Goal: Information Seeking & Learning: Learn about a topic

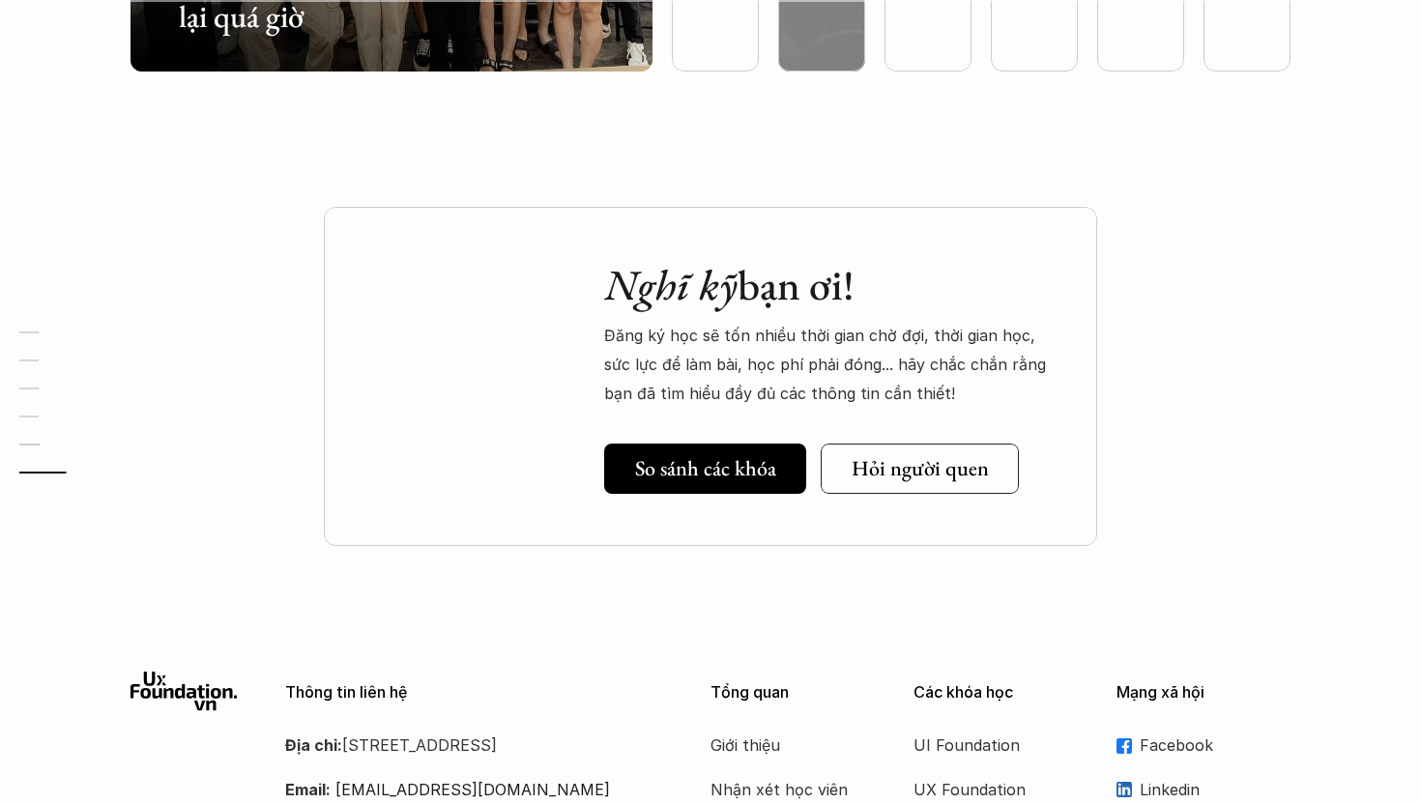
scroll to position [5956, 0]
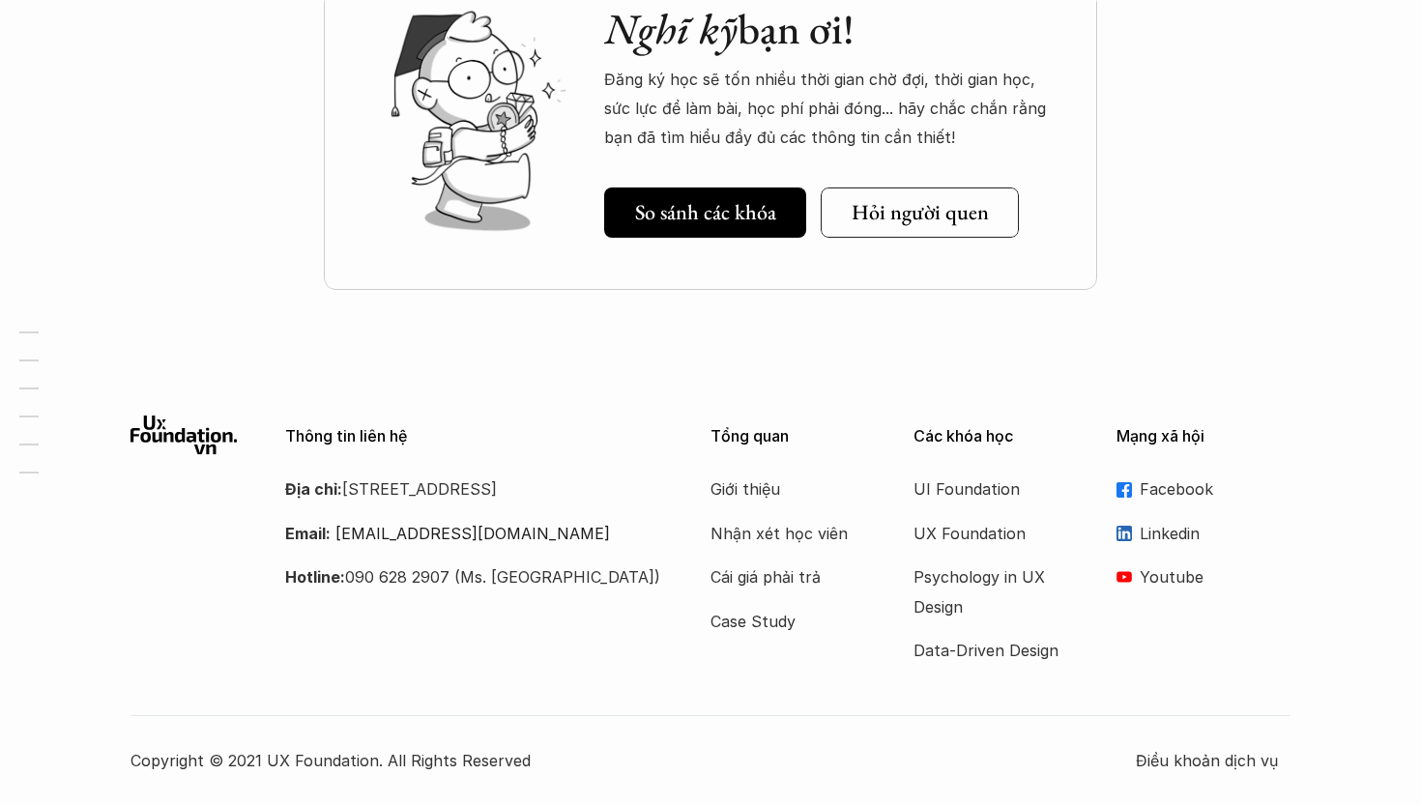
click at [1162, 494] on p "Facebook" at bounding box center [1214, 489] width 151 height 29
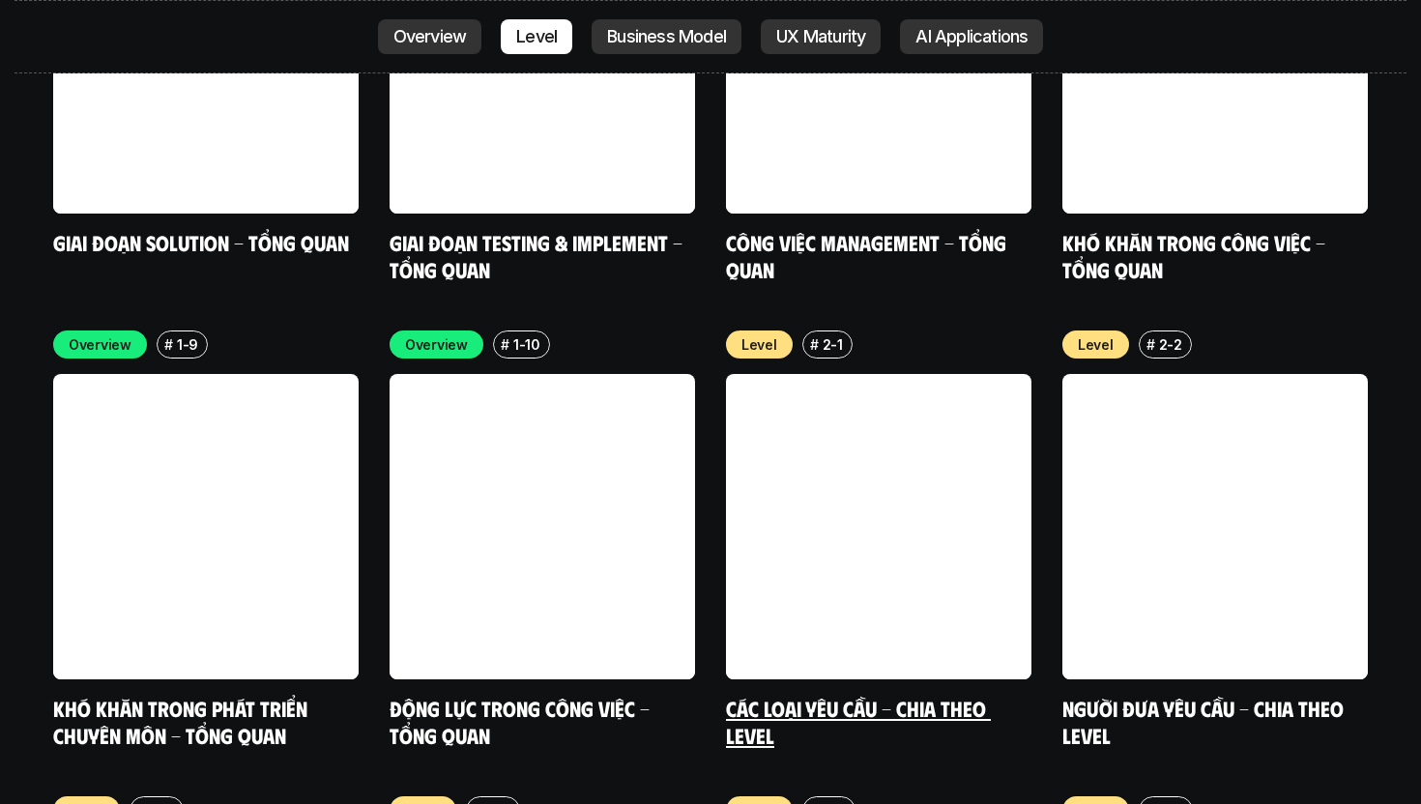
scroll to position [6381, 0]
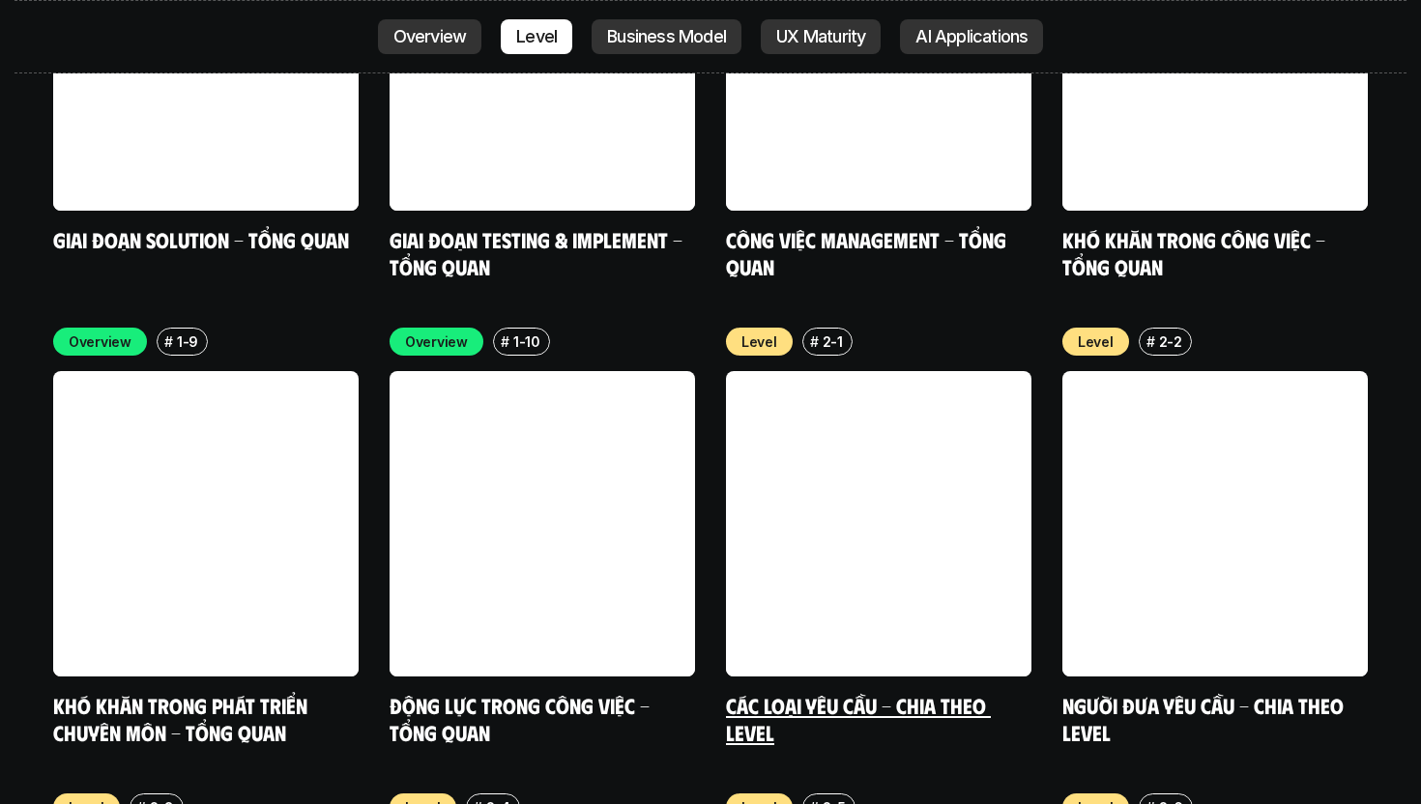
click at [932, 692] on link "Các loại yêu cầu - Chia theo level" at bounding box center [858, 718] width 265 height 53
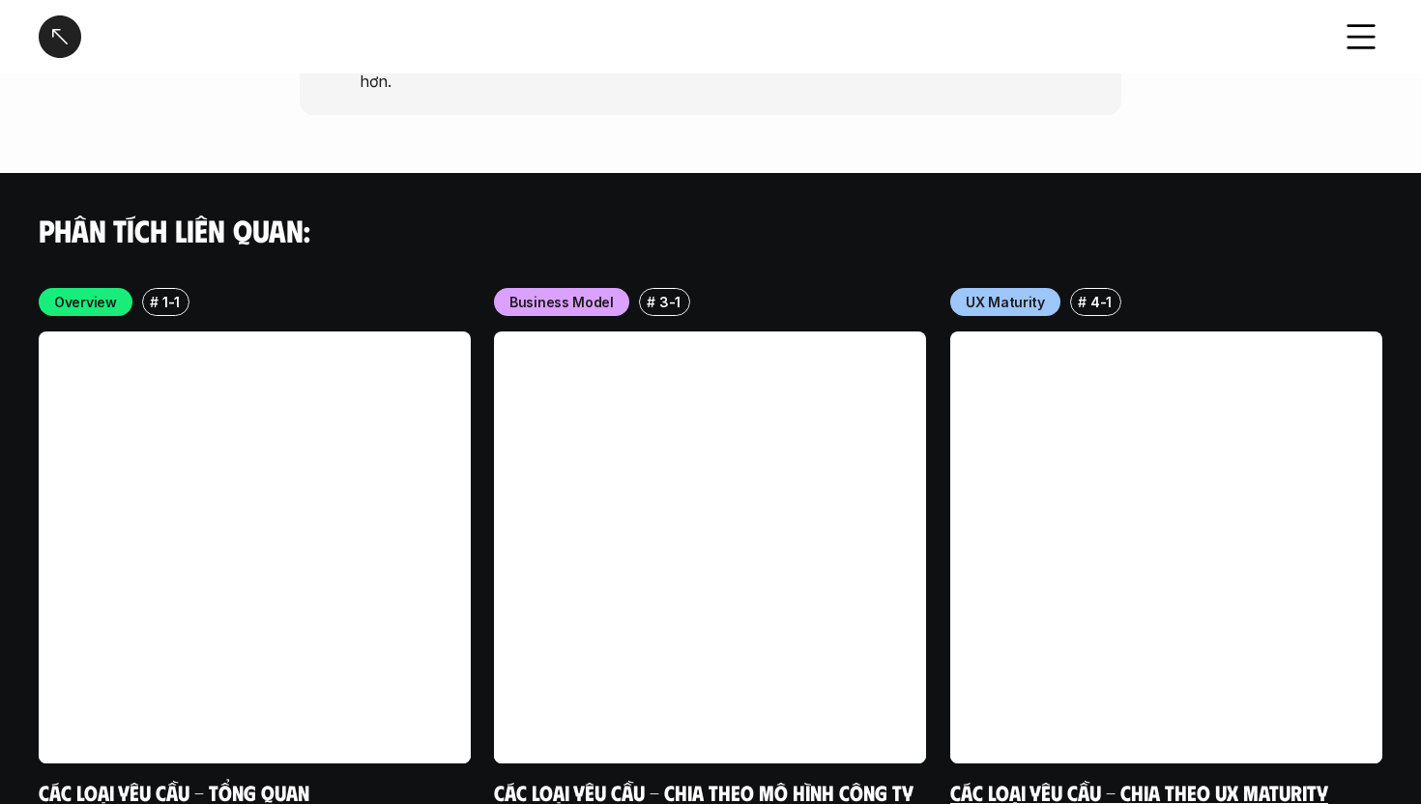
scroll to position [5684, 0]
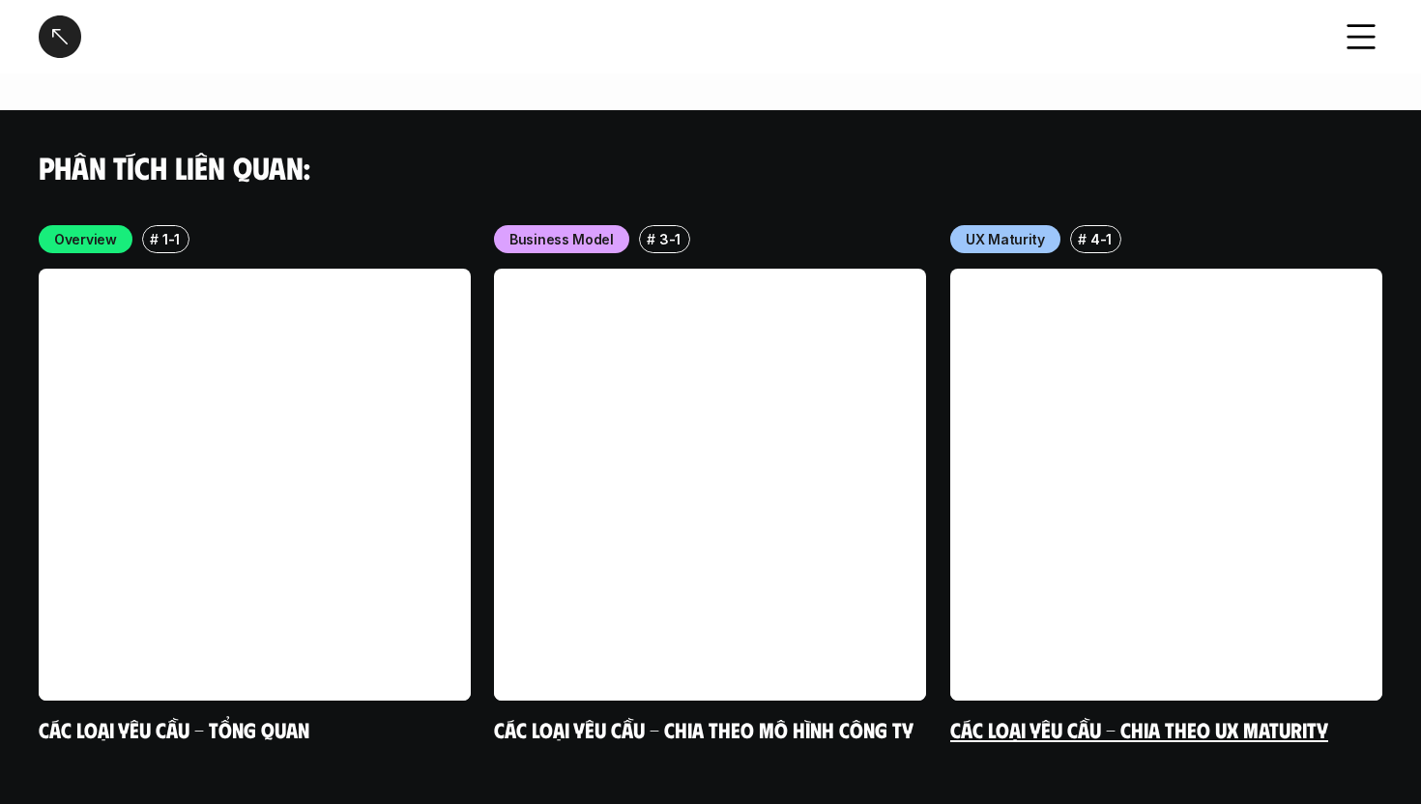
click at [1078, 716] on link "Các loại yêu cầu - Chia theo UX Maturity" at bounding box center [1139, 729] width 378 height 26
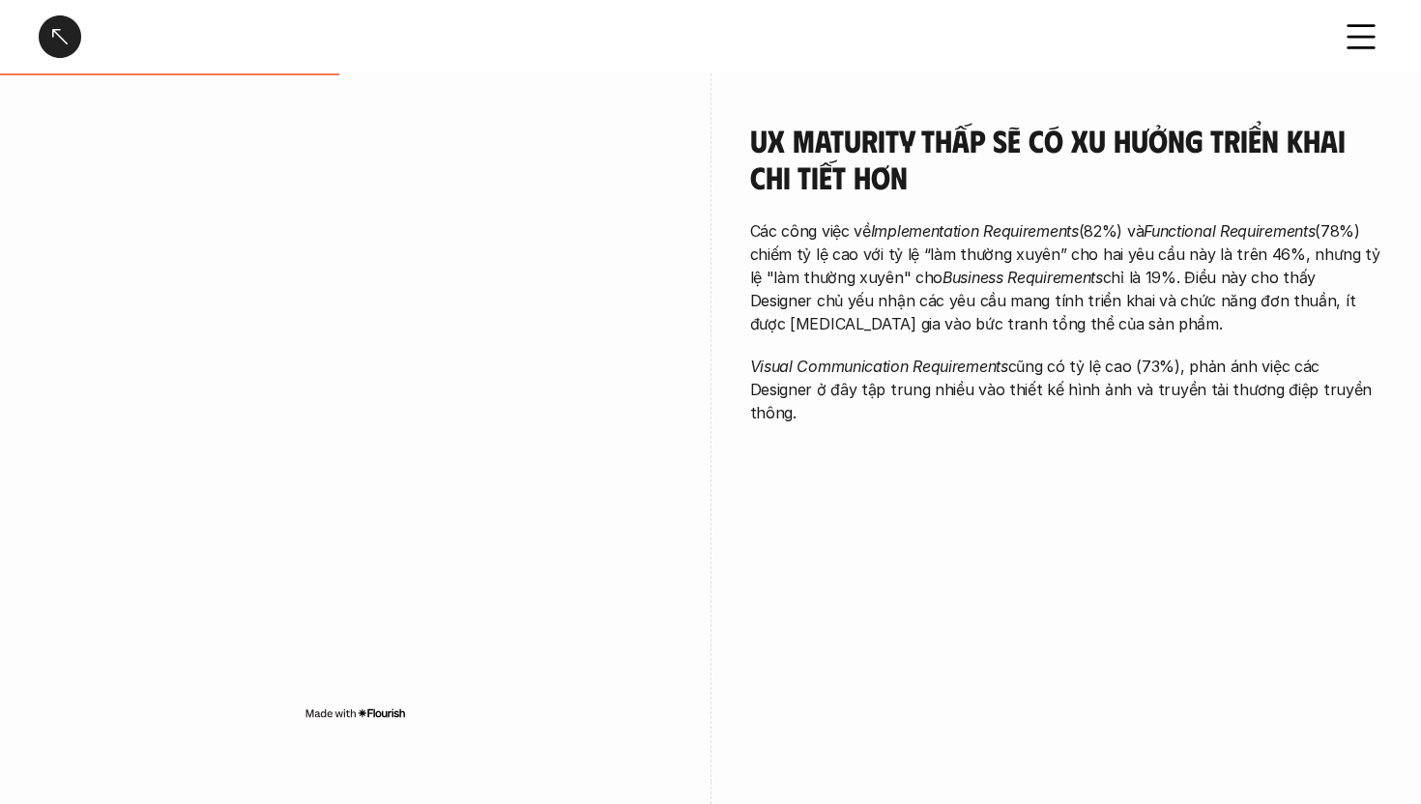
scroll to position [902, 0]
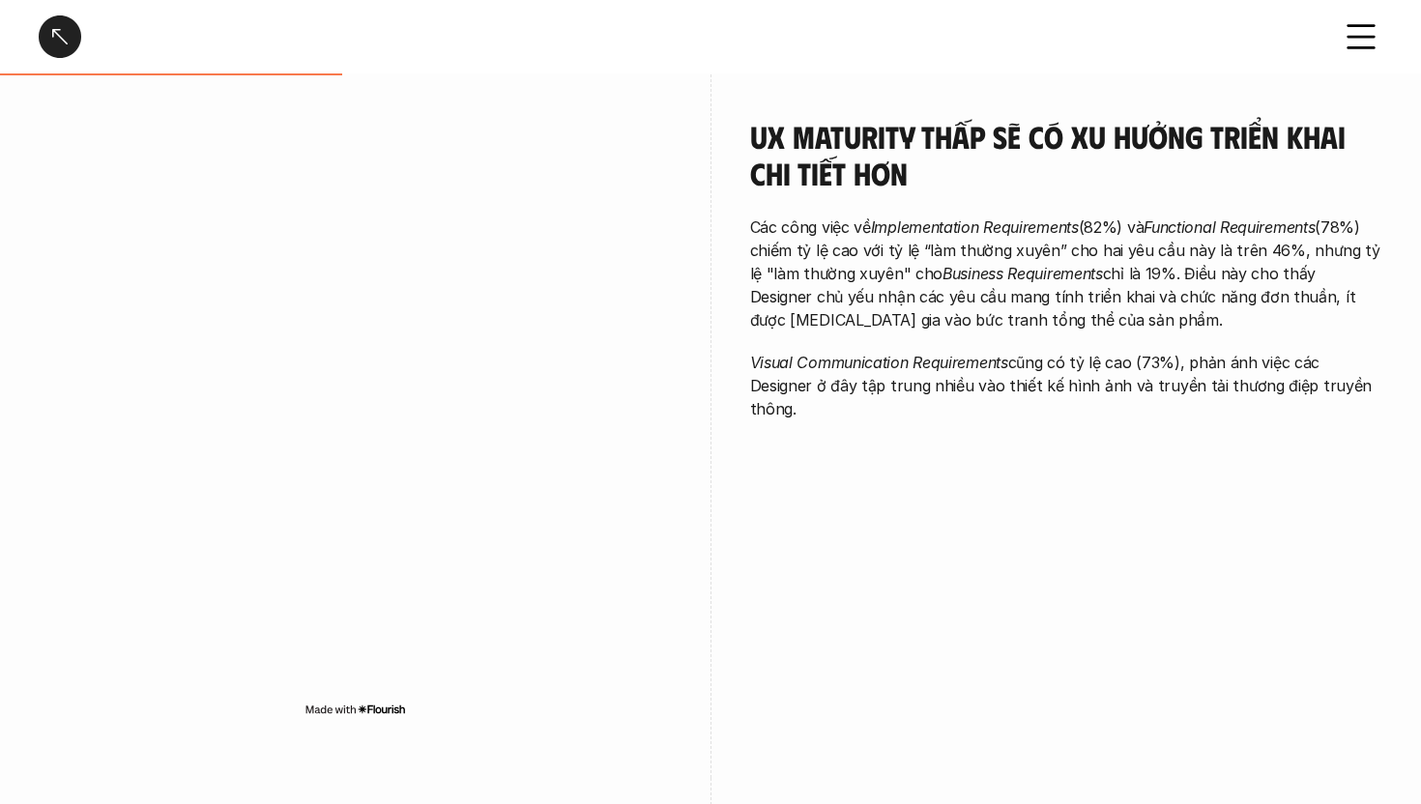
click at [998, 544] on div "UX Maturity thấp sẽ có xu hưởng triển khai chi tiết hơn Các công việc về Implem…" at bounding box center [710, 424] width 1343 height 708
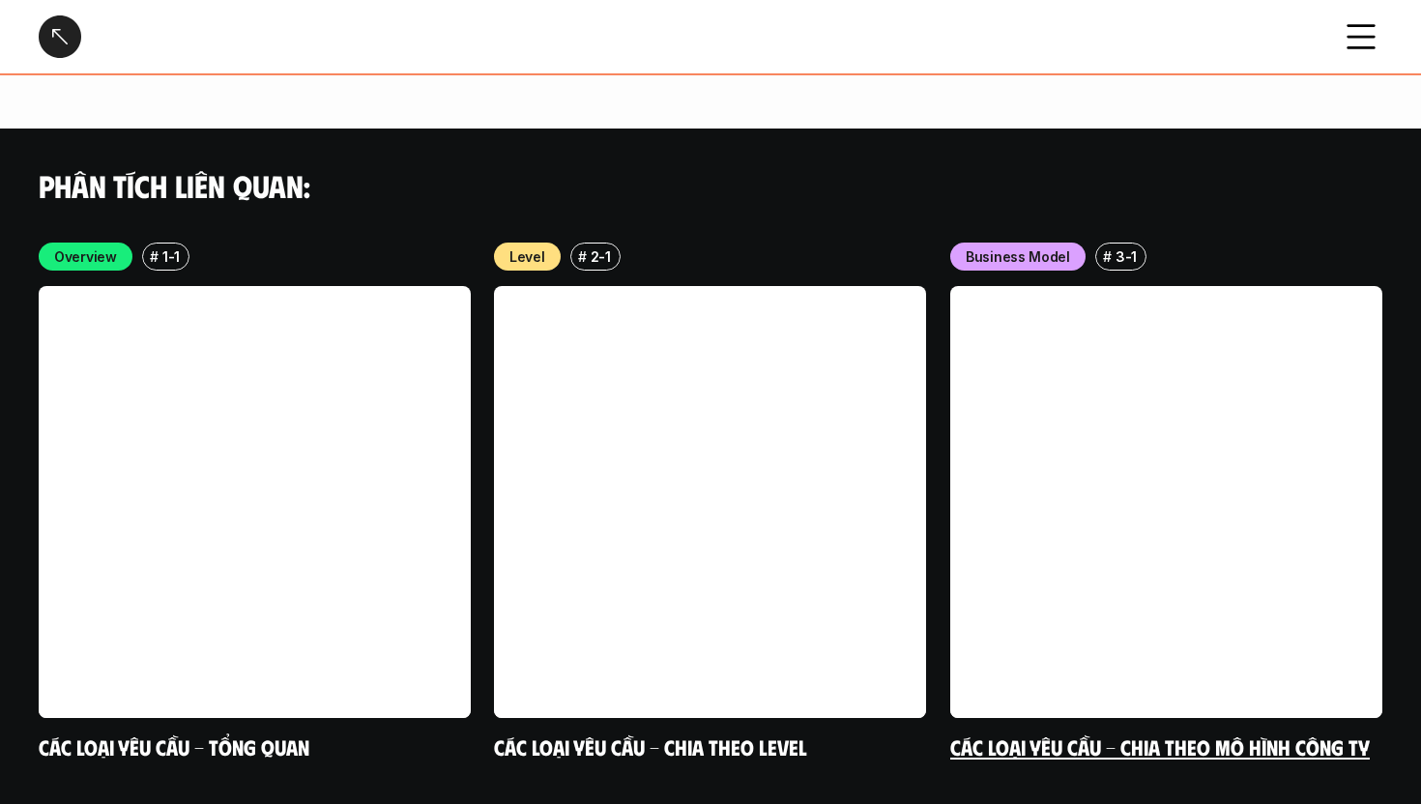
scroll to position [3538, 0]
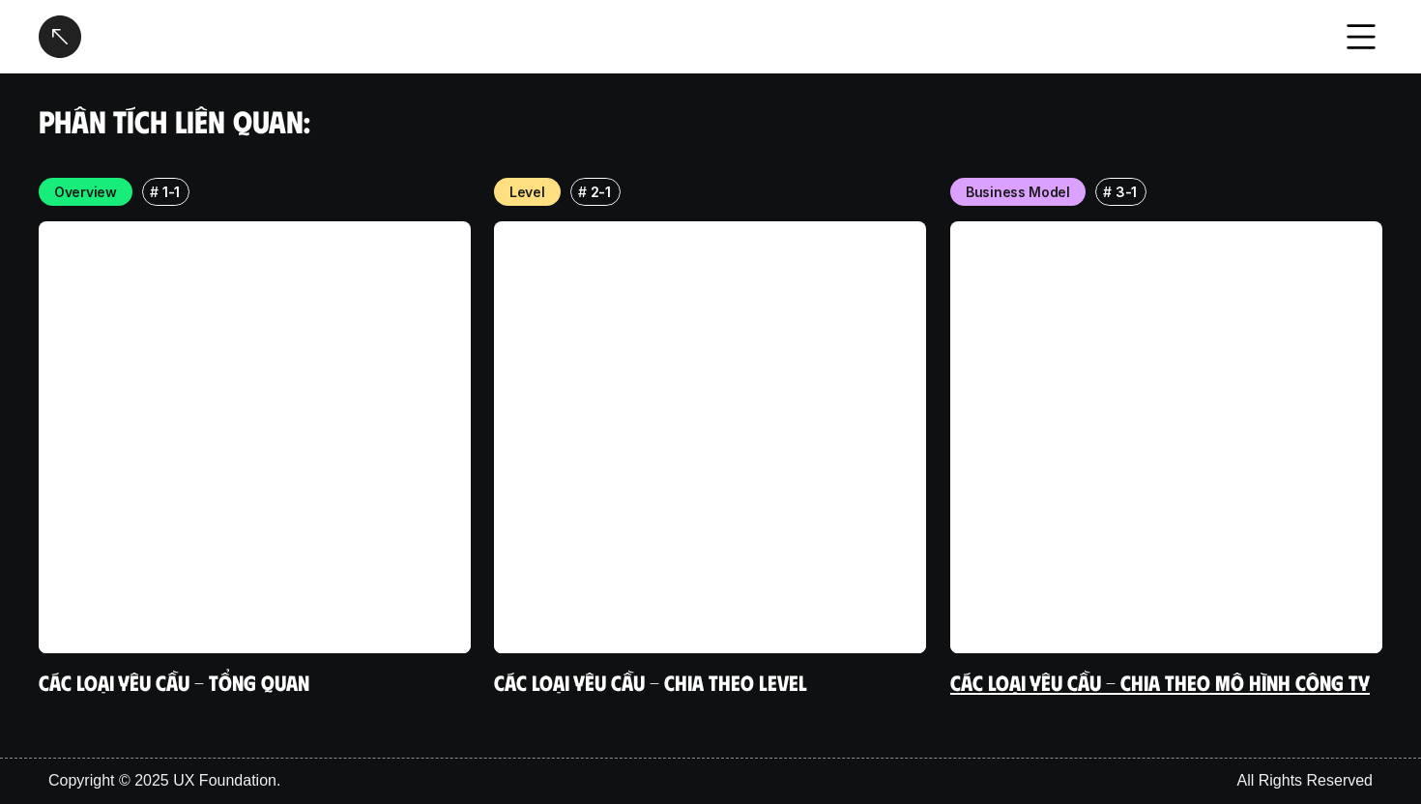
click at [1052, 368] on link at bounding box center [1166, 437] width 432 height 432
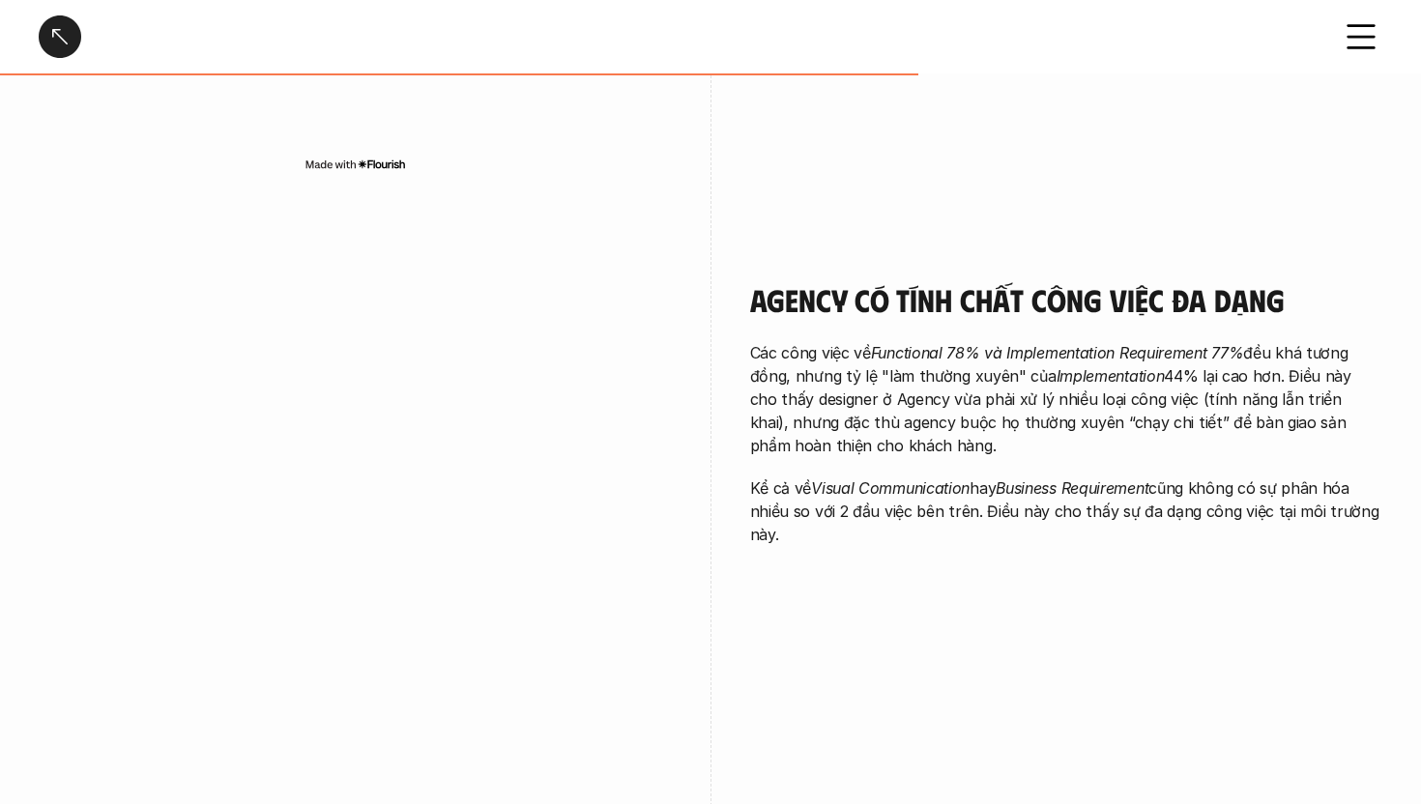
scroll to position [2416, 0]
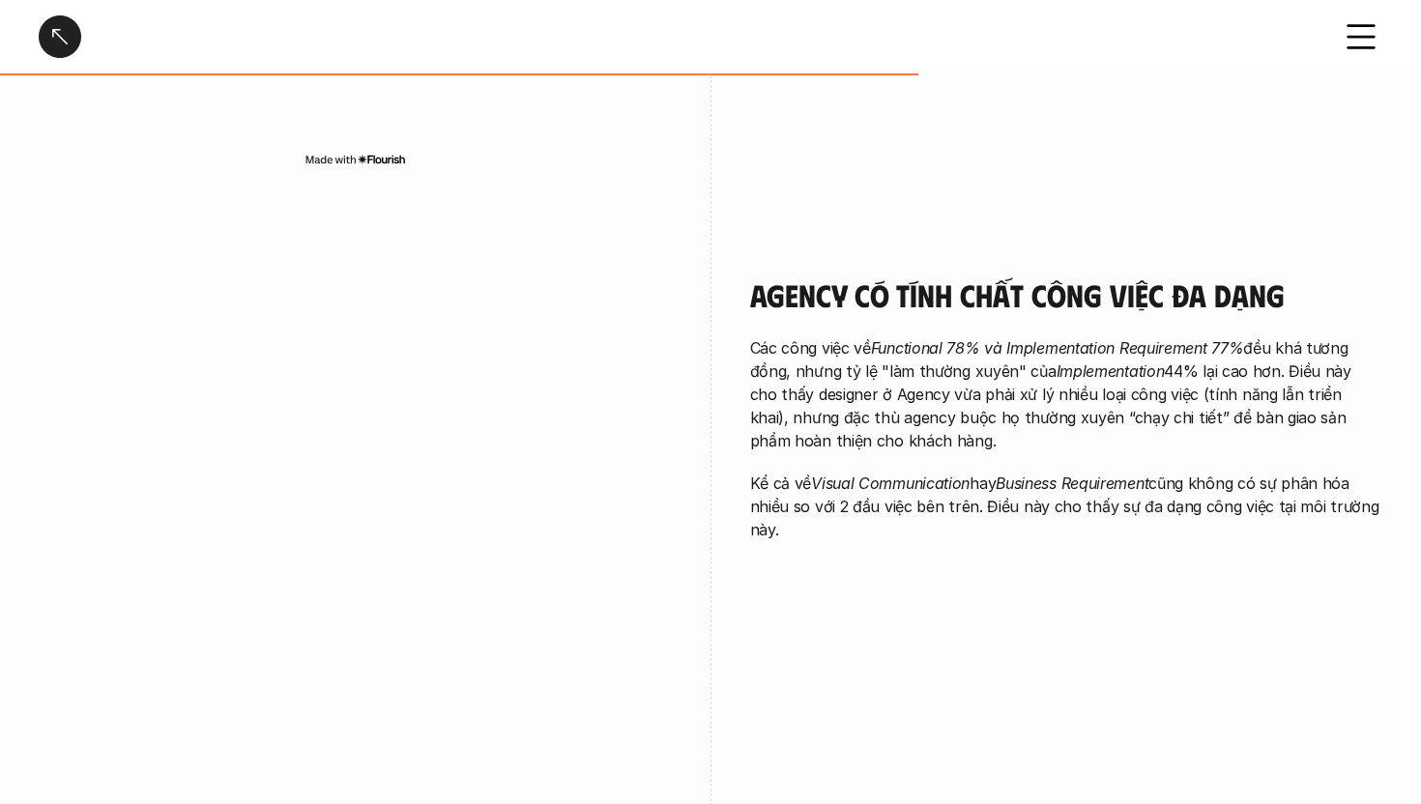
click at [1056, 369] on em "Implementation" at bounding box center [1110, 370] width 108 height 19
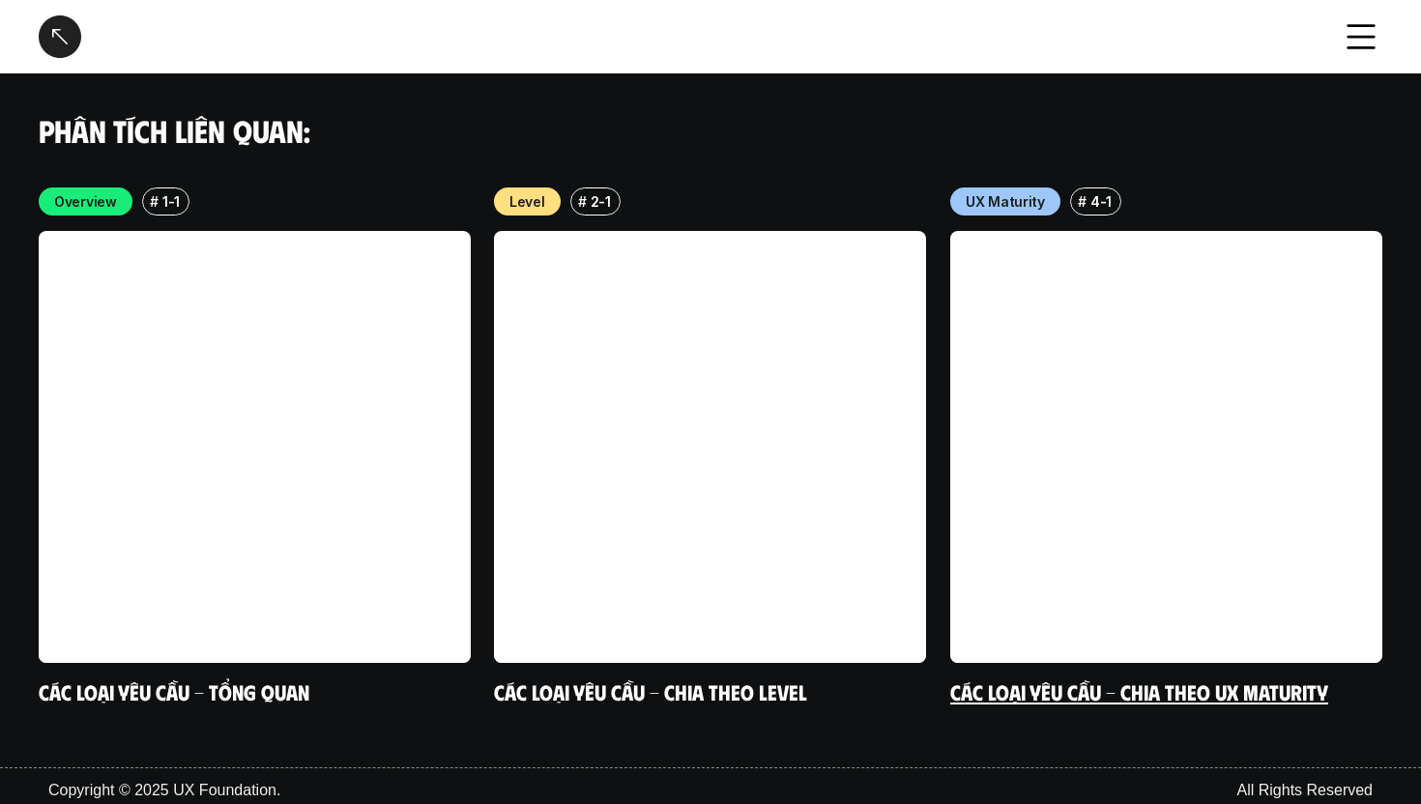
scroll to position [3859, 0]
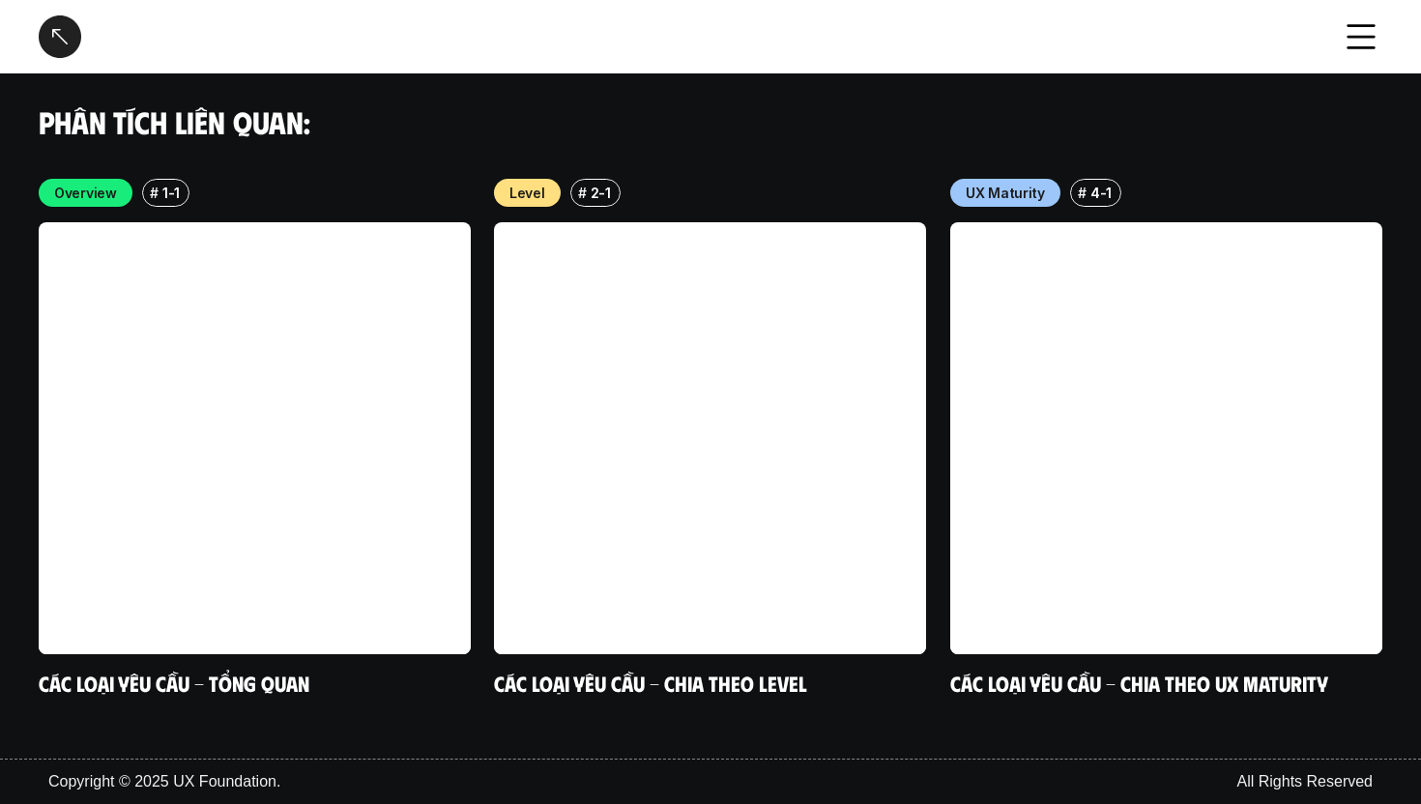
click at [64, 31] on div at bounding box center [60, 36] width 43 height 43
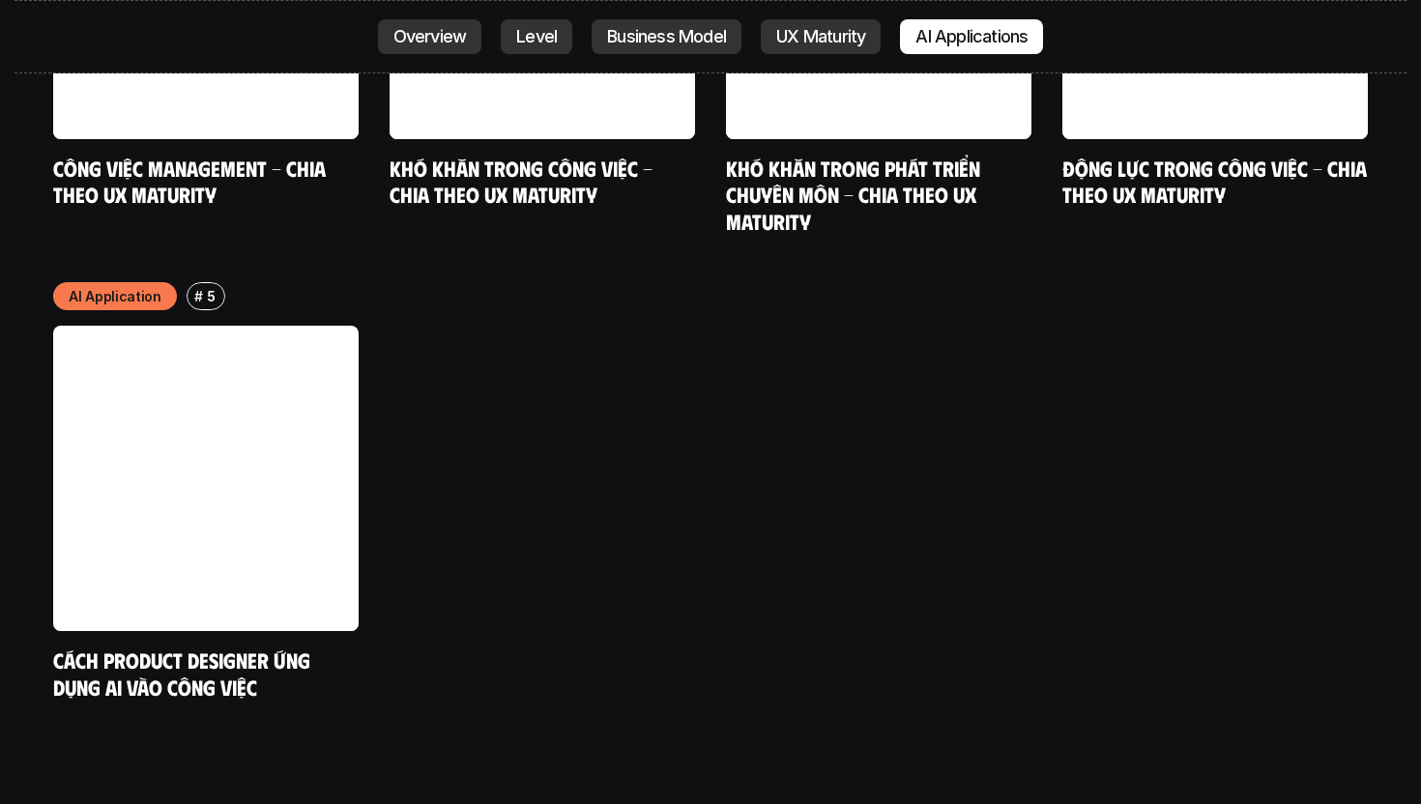
scroll to position [10221, 0]
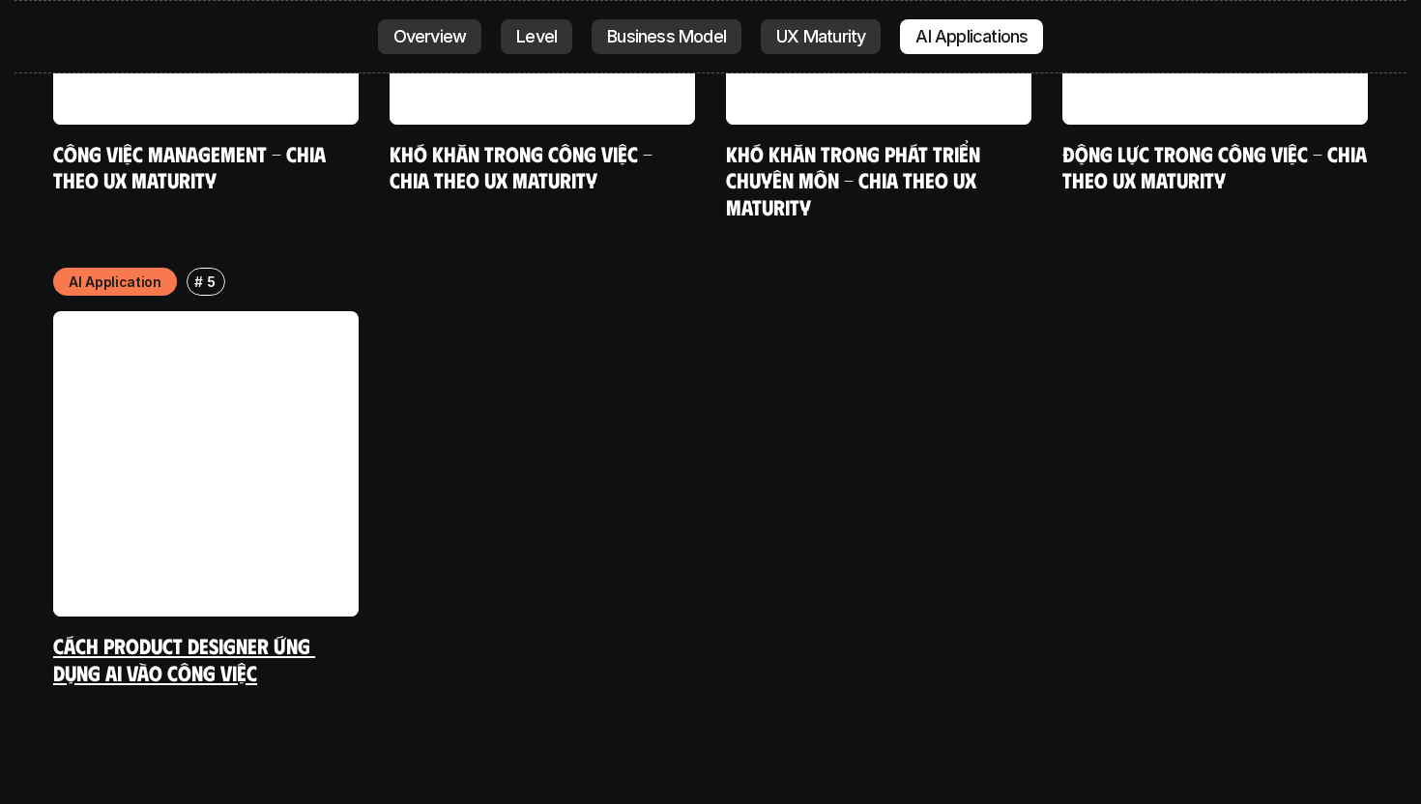
click at [223, 632] on link "Cách Product Designer ứng dụng AI vào công việc" at bounding box center [184, 658] width 262 height 53
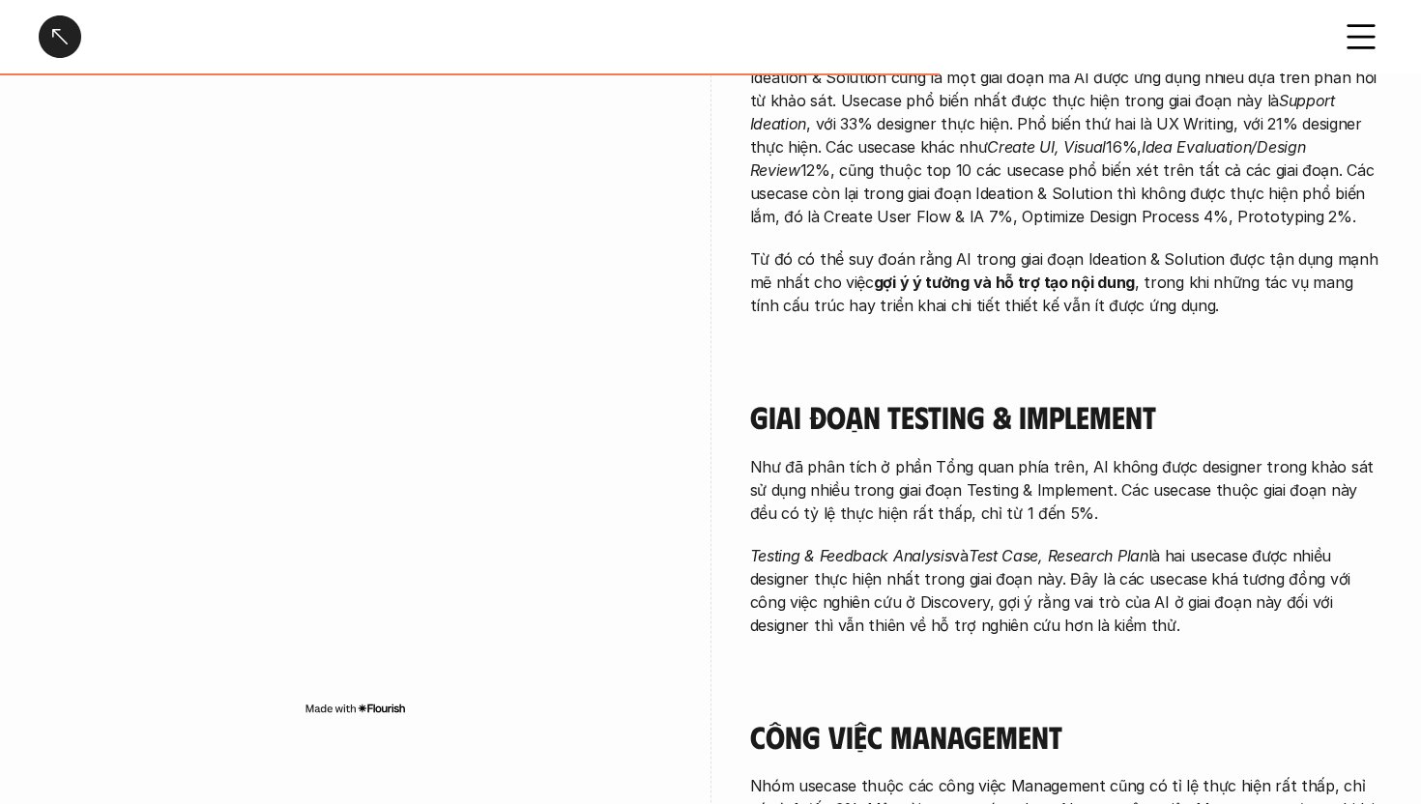
scroll to position [3017, 0]
